Goal: Information Seeking & Learning: Compare options

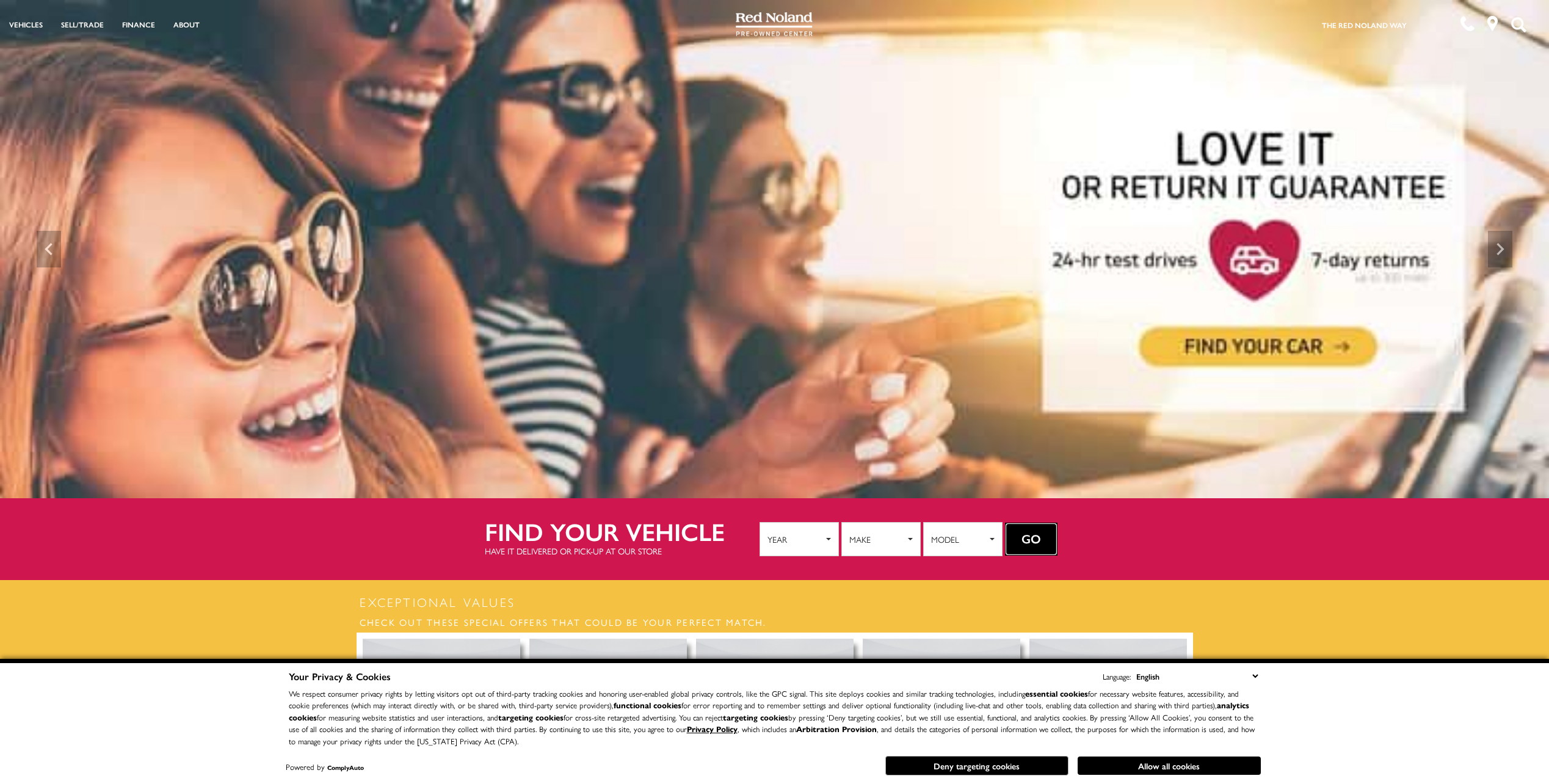
click at [1036, 525] on button "Go" at bounding box center [1031, 539] width 52 height 33
drag, startPoint x: 1002, startPoint y: 768, endPoint x: 1002, endPoint y: 715, distance: 53.0
click at [1002, 767] on button "Deny targeting cookies" at bounding box center [976, 766] width 183 height 20
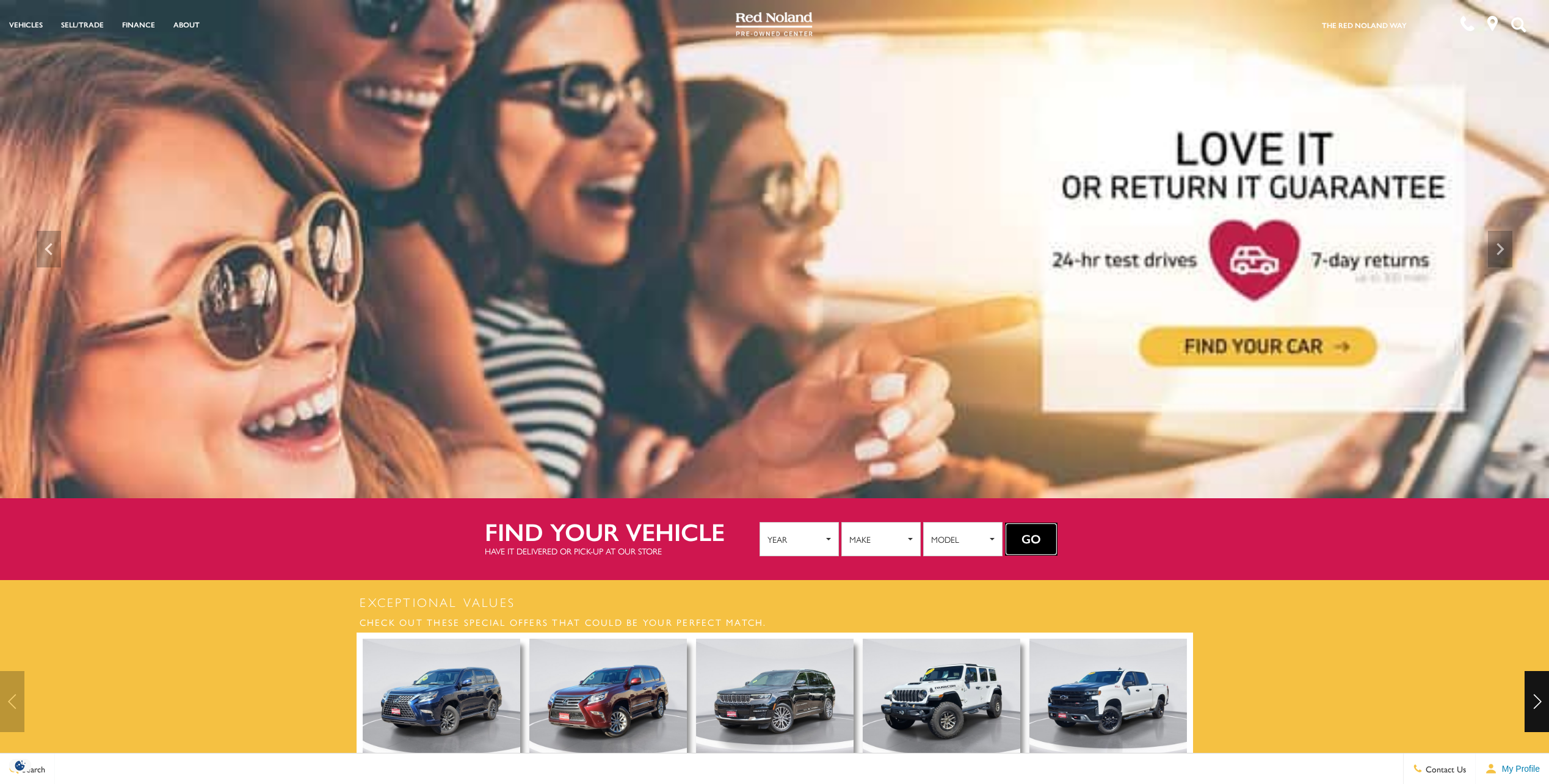
click at [1035, 539] on button "Go" at bounding box center [1031, 539] width 52 height 33
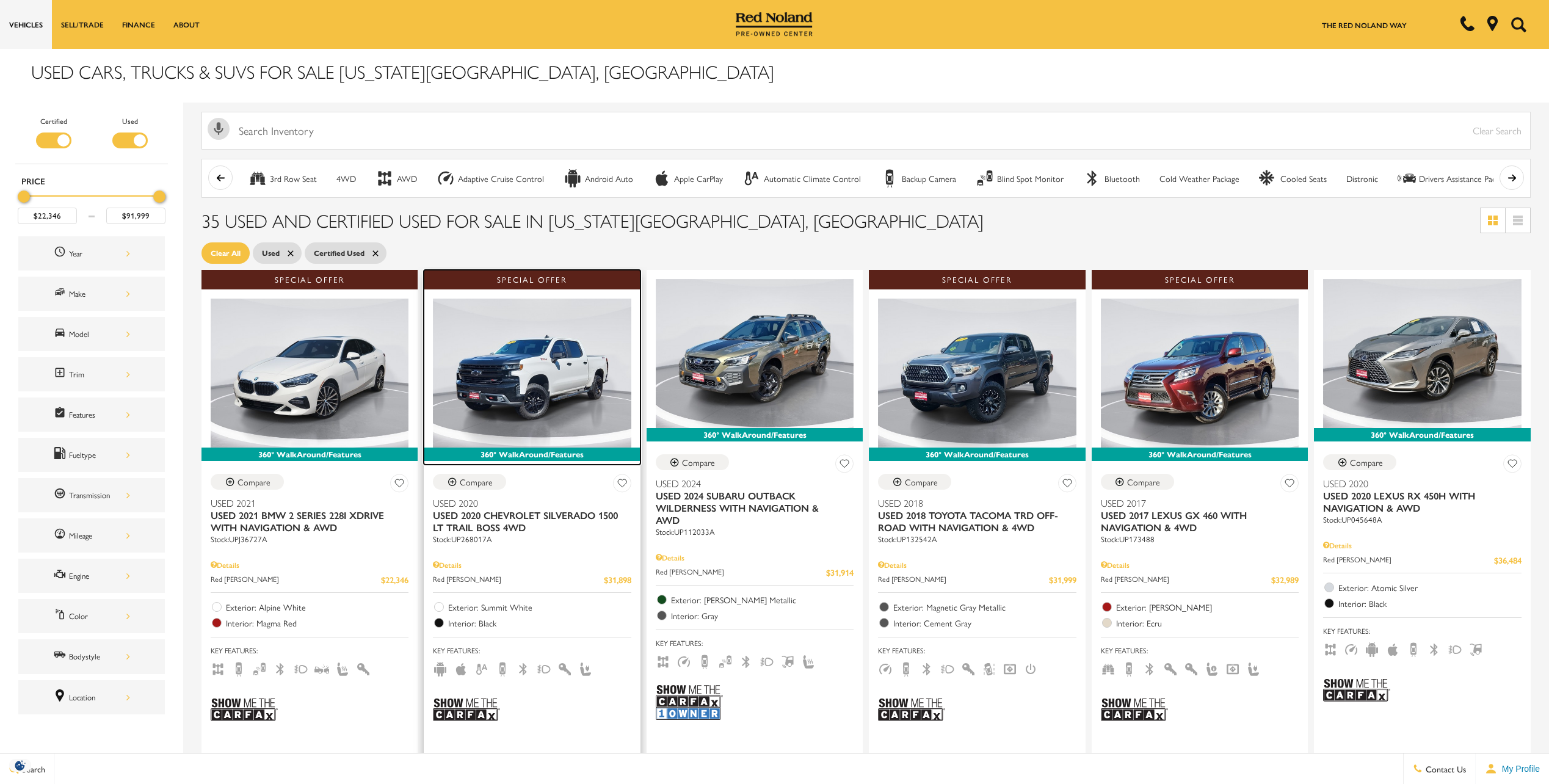
click at [543, 388] on img at bounding box center [531, 372] width 197 height 148
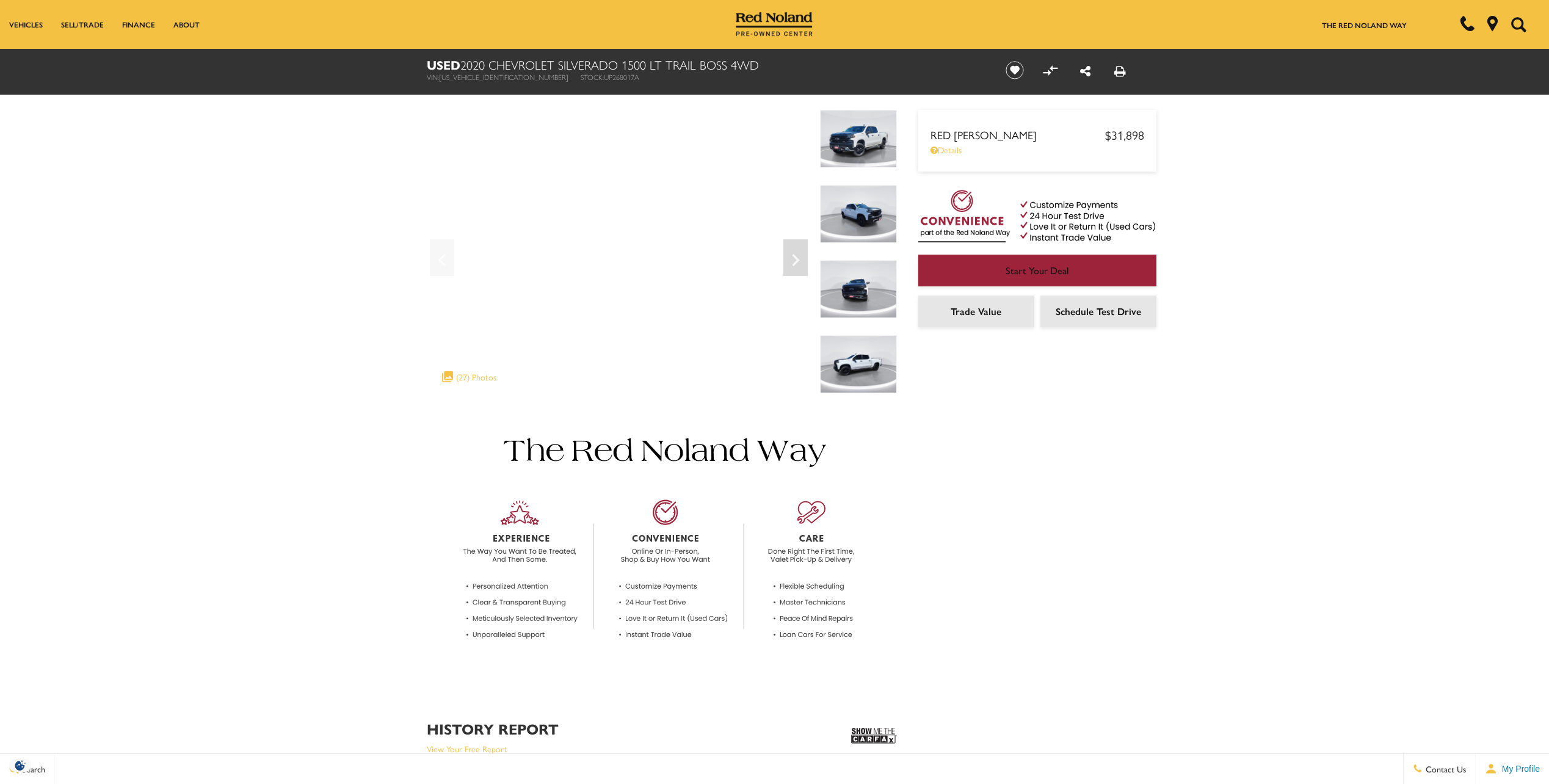
drag, startPoint x: 186, startPoint y: 1, endPoint x: 153, endPoint y: 293, distance: 293.9
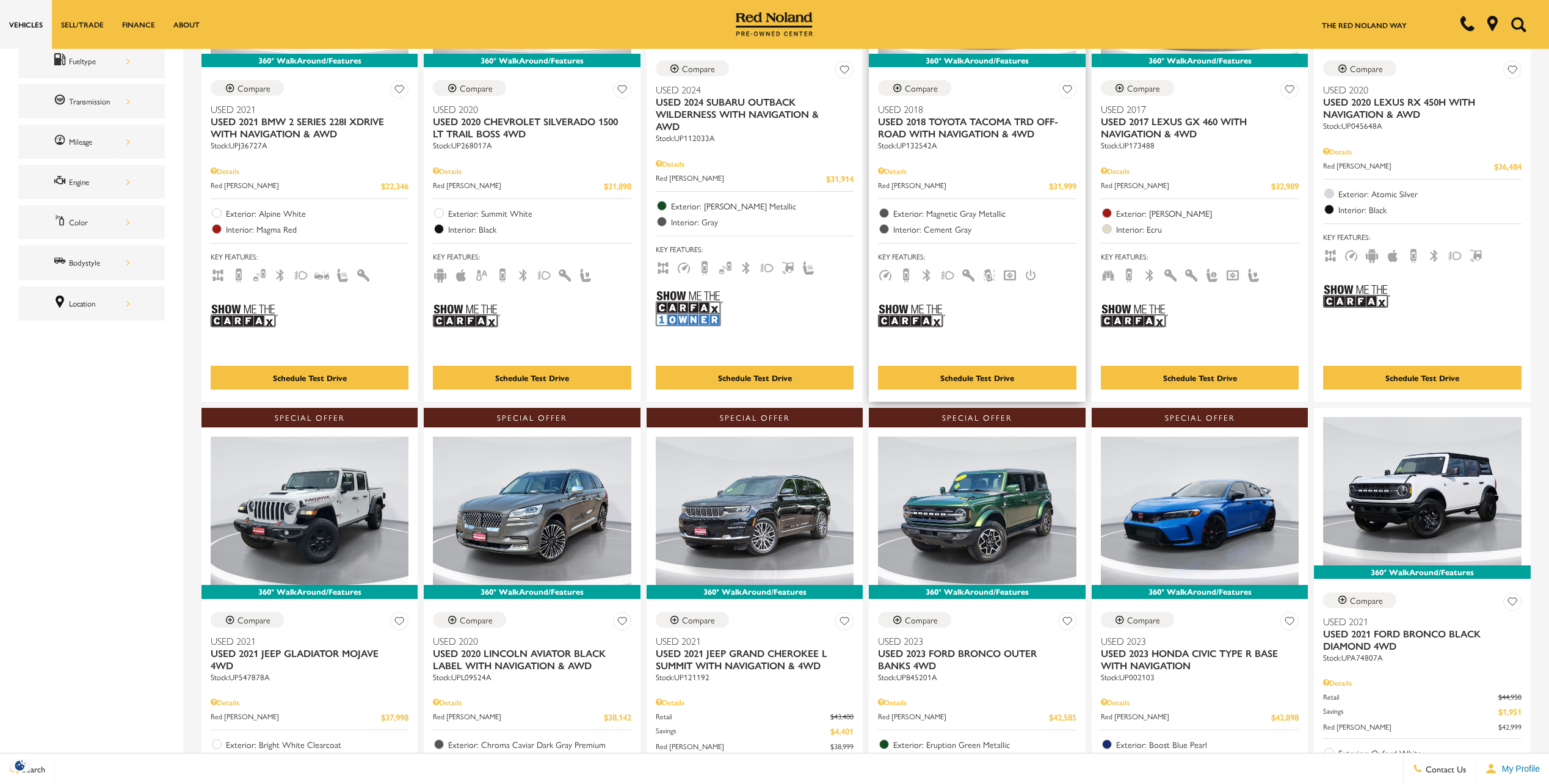
scroll to position [489, 0]
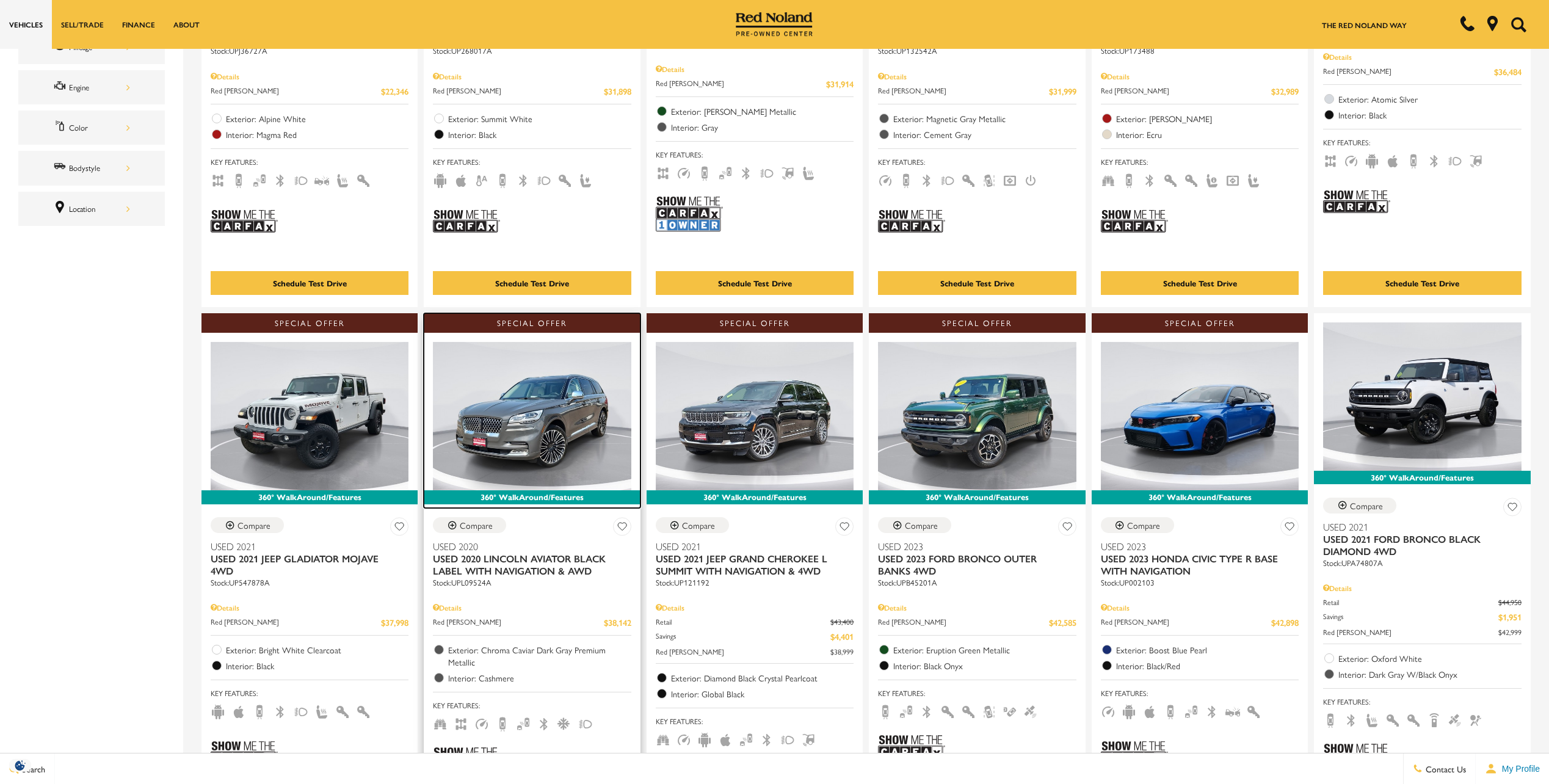
click at [543, 419] on img at bounding box center [531, 416] width 197 height 148
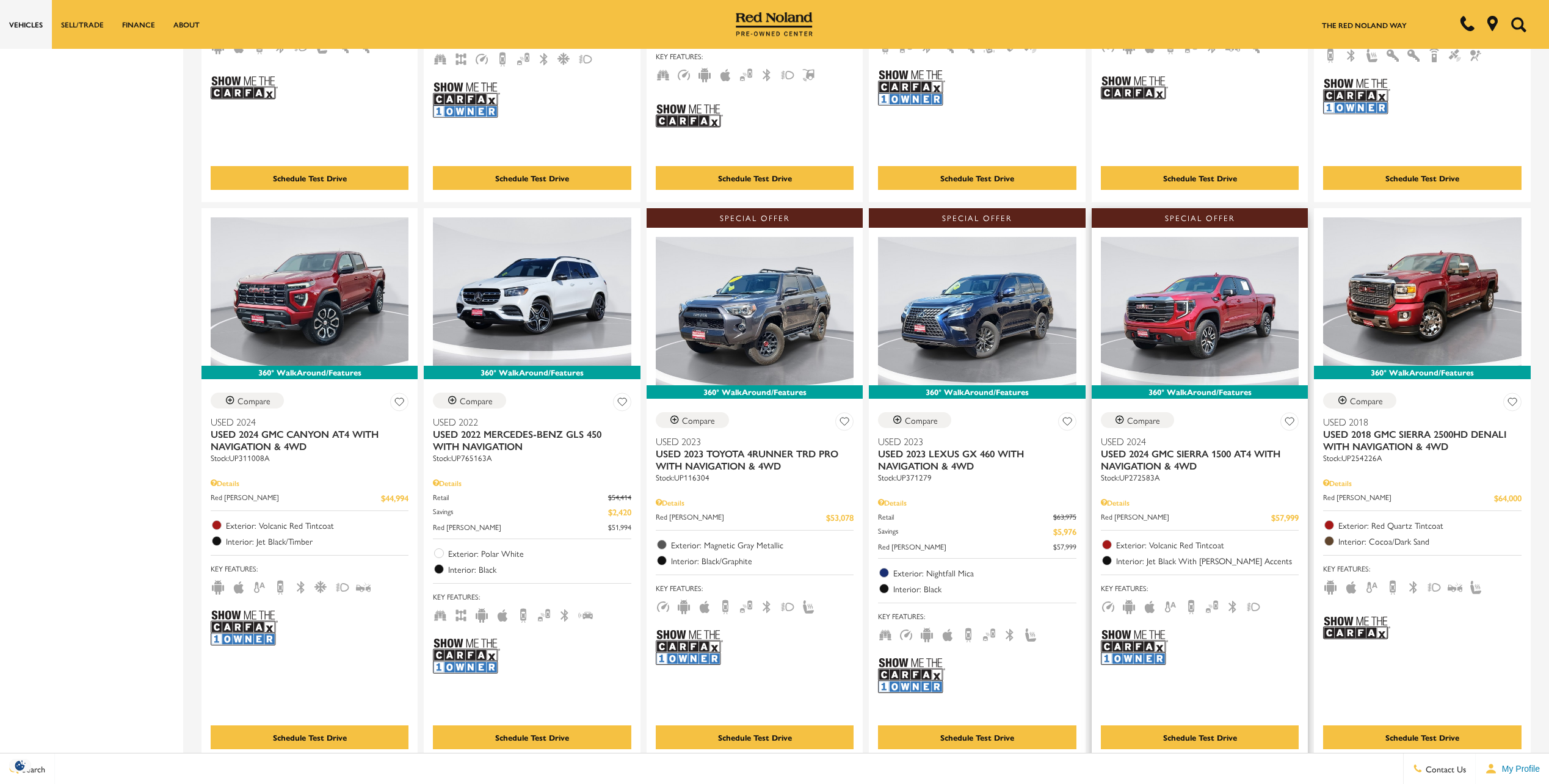
scroll to position [1160, 0]
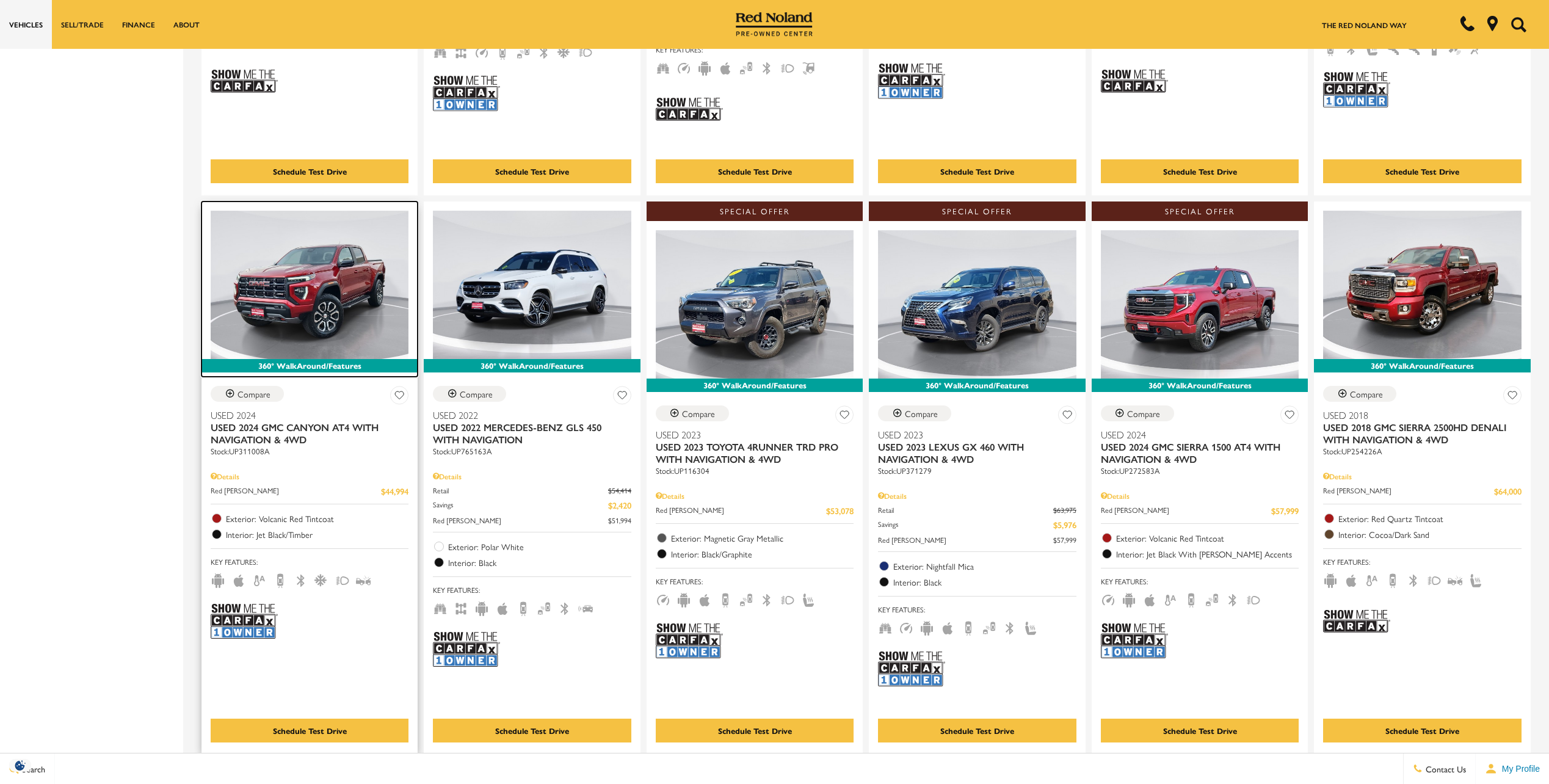
click at [368, 304] on img at bounding box center [310, 284] width 197 height 148
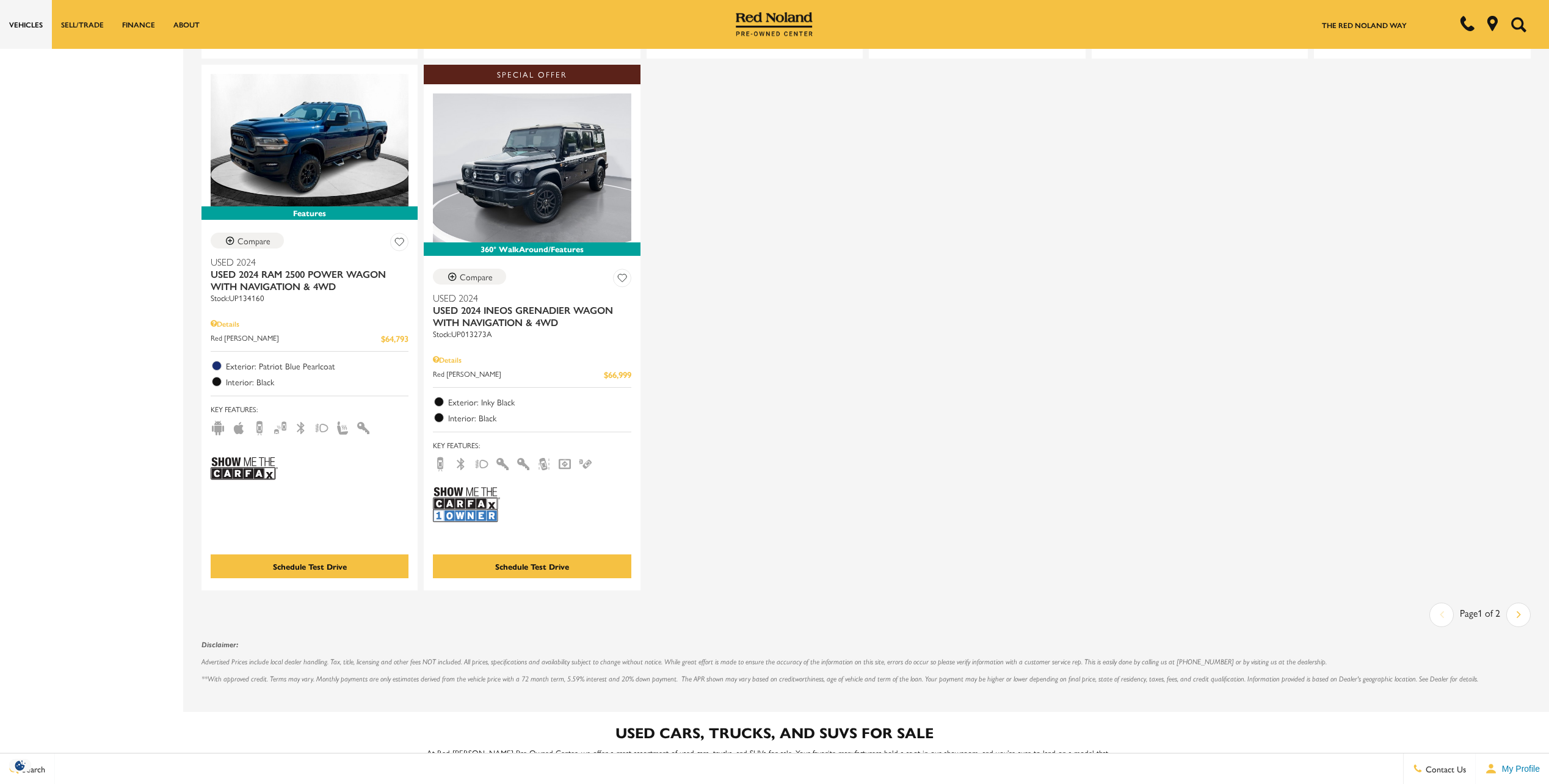
scroll to position [1892, 0]
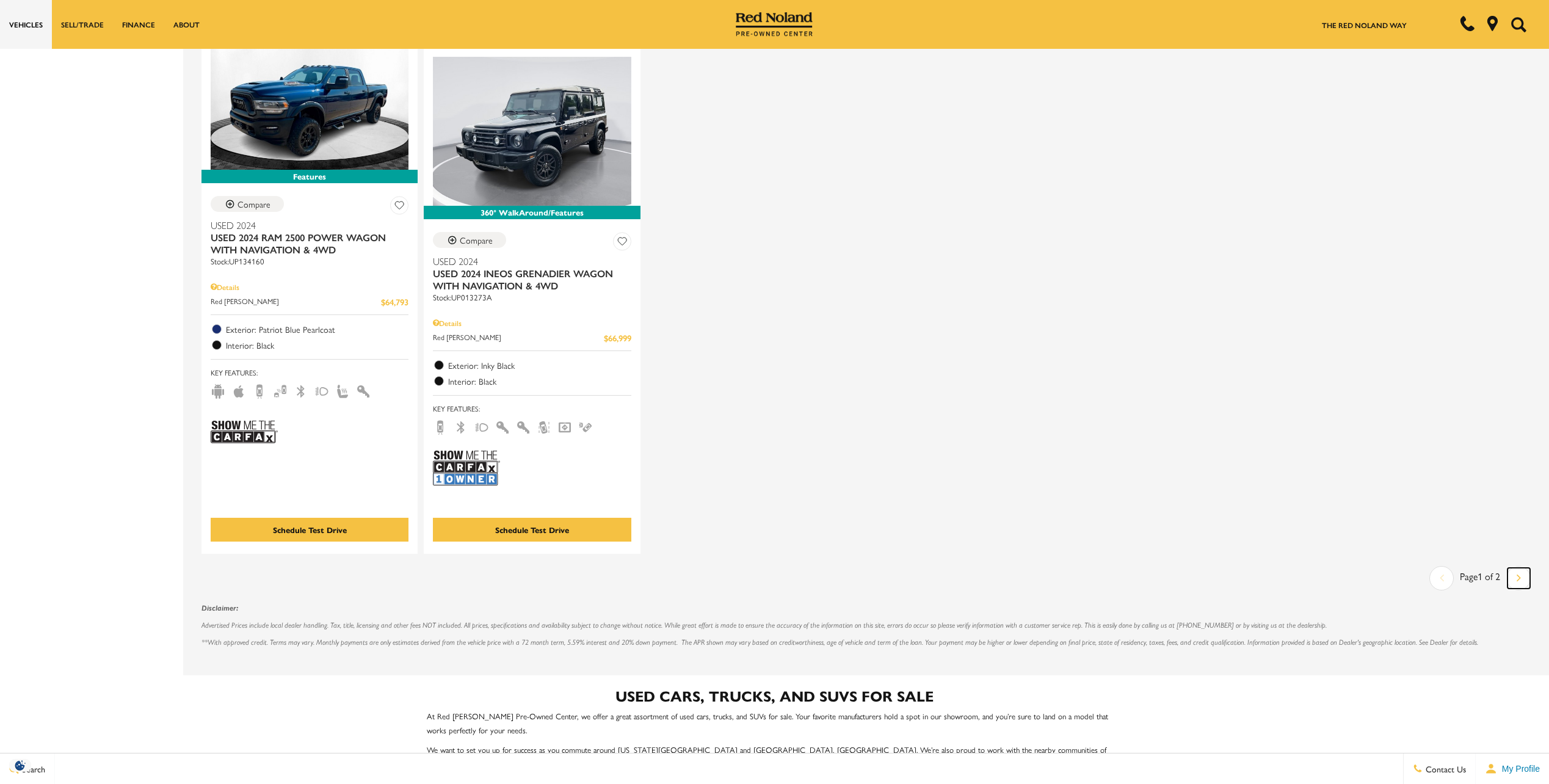
click at [1521, 575] on icon "next page" at bounding box center [1519, 577] width 4 height 20
